Goal: Task Accomplishment & Management: Manage account settings

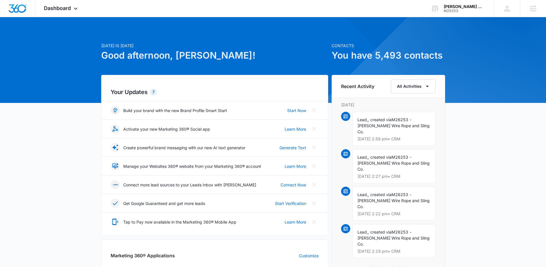
scroll to position [126, 0]
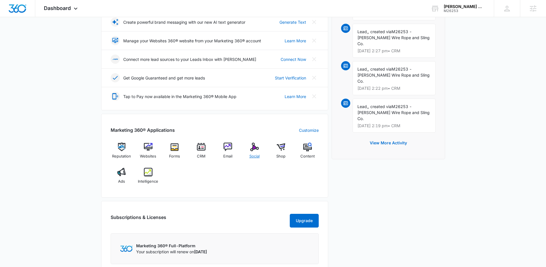
click at [253, 154] on span "Social" at bounding box center [254, 157] width 10 height 6
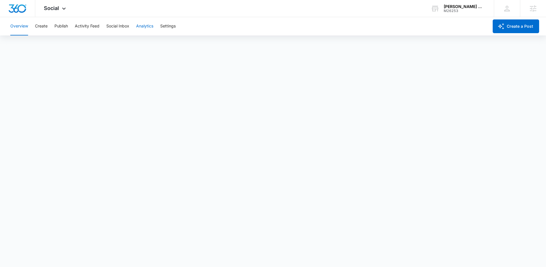
click at [142, 29] on button "Analytics" at bounding box center [144, 26] width 17 height 18
click at [46, 27] on button "Create" at bounding box center [41, 26] width 13 height 18
click at [59, 27] on button "Publish" at bounding box center [60, 26] width 13 height 18
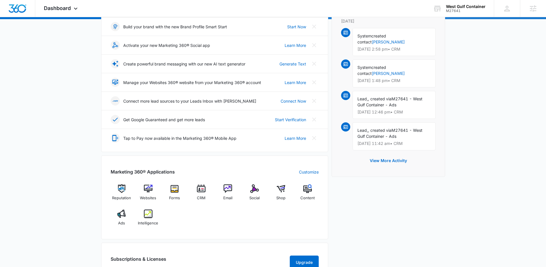
scroll to position [119, 0]
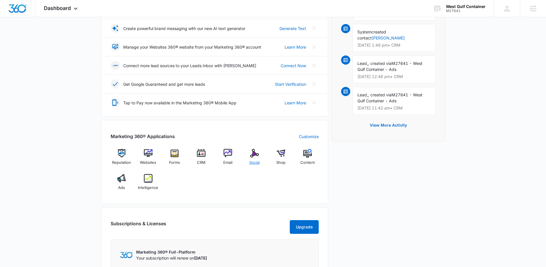
click at [257, 163] on span "Social" at bounding box center [254, 163] width 10 height 6
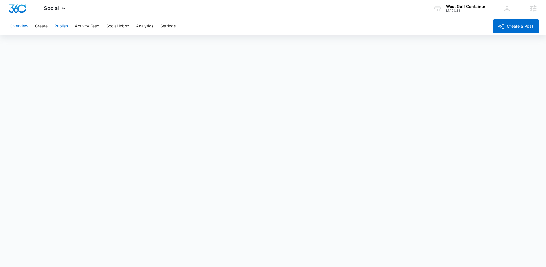
click at [64, 27] on button "Publish" at bounding box center [60, 26] width 13 height 18
